Goal: Transaction & Acquisition: Purchase product/service

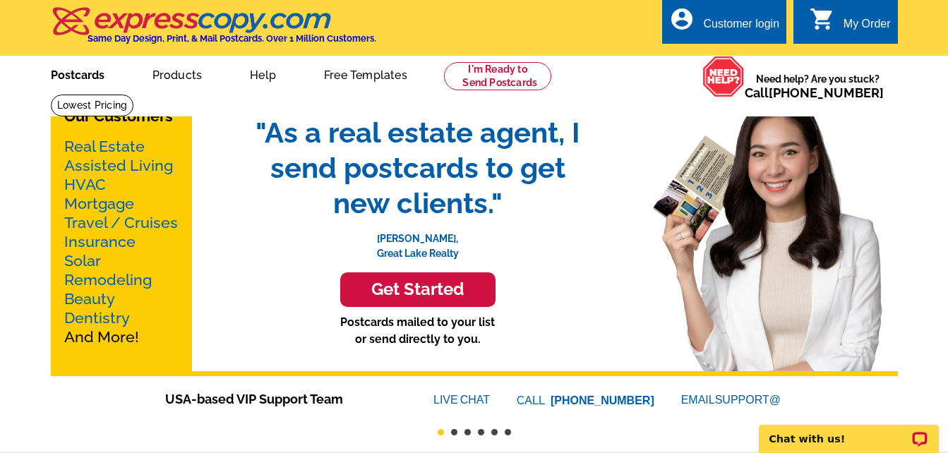
click at [87, 67] on link "Postcards" at bounding box center [77, 73] width 99 height 33
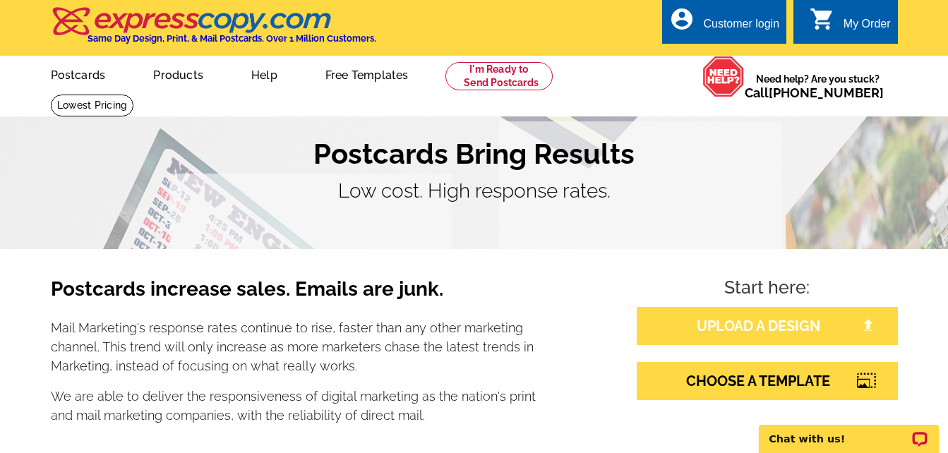
click at [769, 328] on link "UPLOAD A DESIGN" at bounding box center [767, 326] width 261 height 38
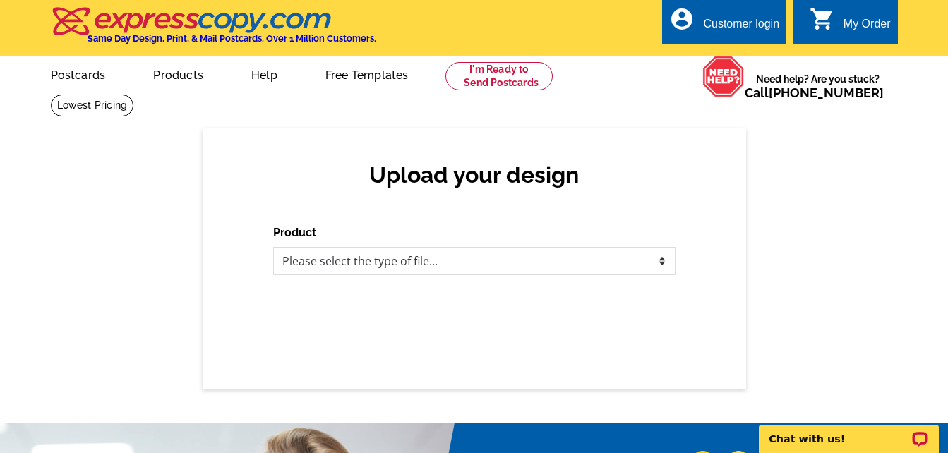
click at [704, 27] on div "Customer login" at bounding box center [741, 28] width 76 height 20
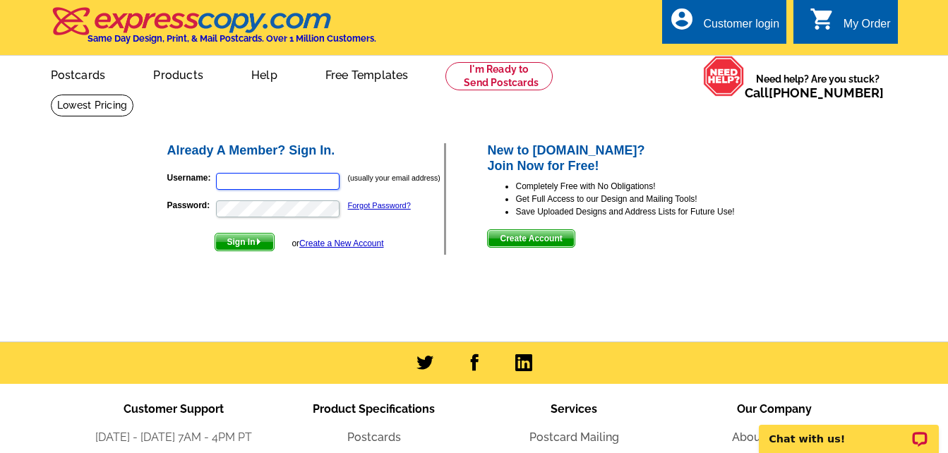
type input "[EMAIL_ADDRESS][DOMAIN_NAME]"
click at [244, 245] on span "Sign In" at bounding box center [244, 242] width 59 height 17
